Goal: Information Seeking & Learning: Learn about a topic

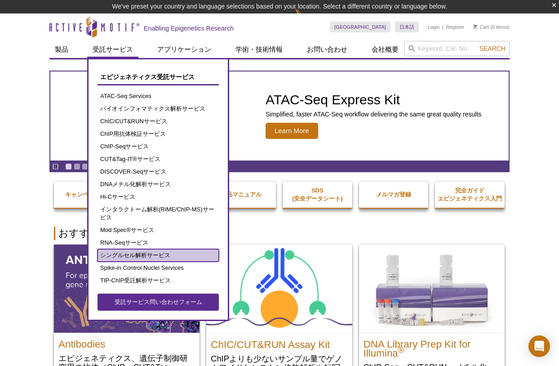
click at [138, 255] on link "シングルセル解析サービス" at bounding box center [157, 255] width 121 height 13
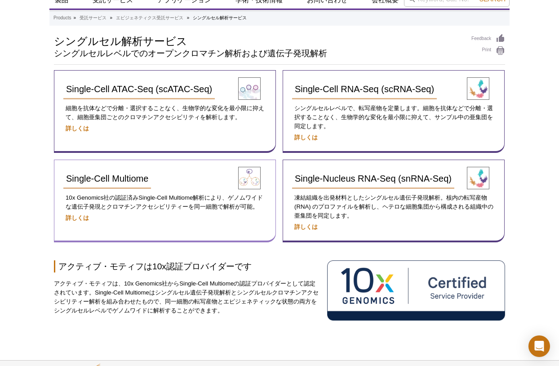
scroll to position [31, 0]
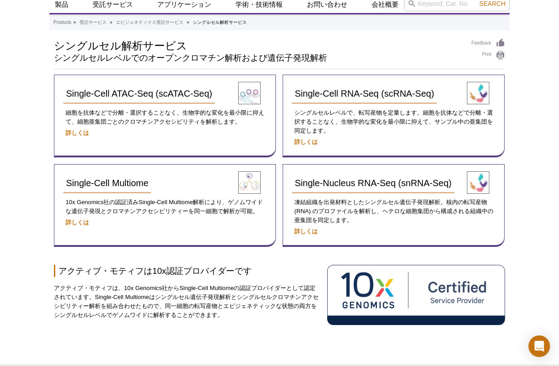
click at [519, 236] on div "Active Motif Logo Enabling Epigenetics Research 0 Search Skip to content Active…" at bounding box center [279, 206] width 559 height 474
click at [527, 249] on div "Active Motif Logo Enabling Epigenetics Research 0 Search Skip to content Active…" at bounding box center [279, 206] width 559 height 474
click at [524, 226] on div "Active Motif Logo Enabling Epigenetics Research 0 Search Skip to content Active…" at bounding box center [279, 206] width 559 height 474
